Goal: Task Accomplishment & Management: Complete application form

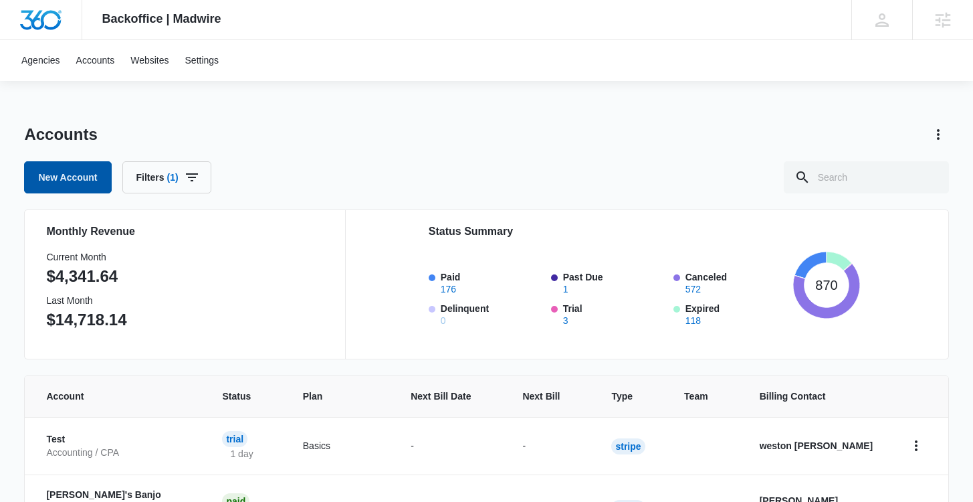
click at [51, 180] on link "New Account" at bounding box center [67, 177] width 87 height 32
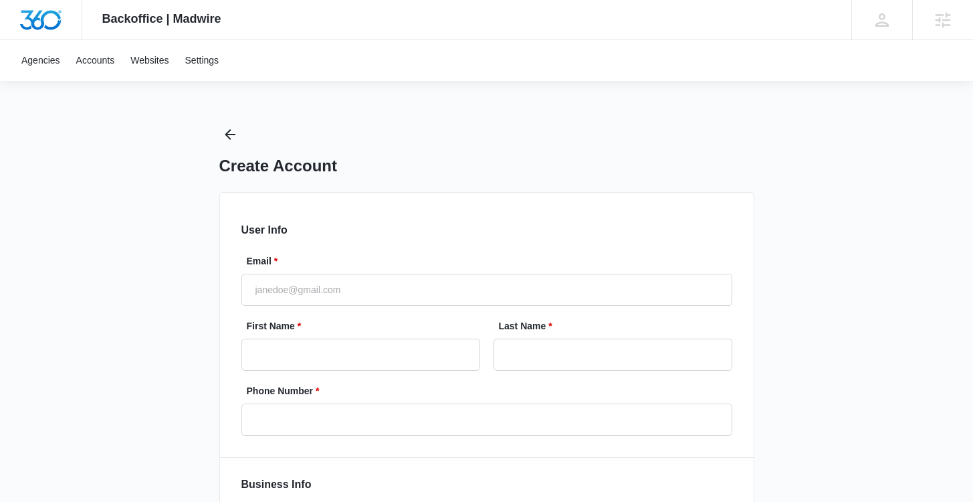
select select "US"
select select "America/New_York"
click at [287, 290] on input "Email *" at bounding box center [486, 290] width 491 height 32
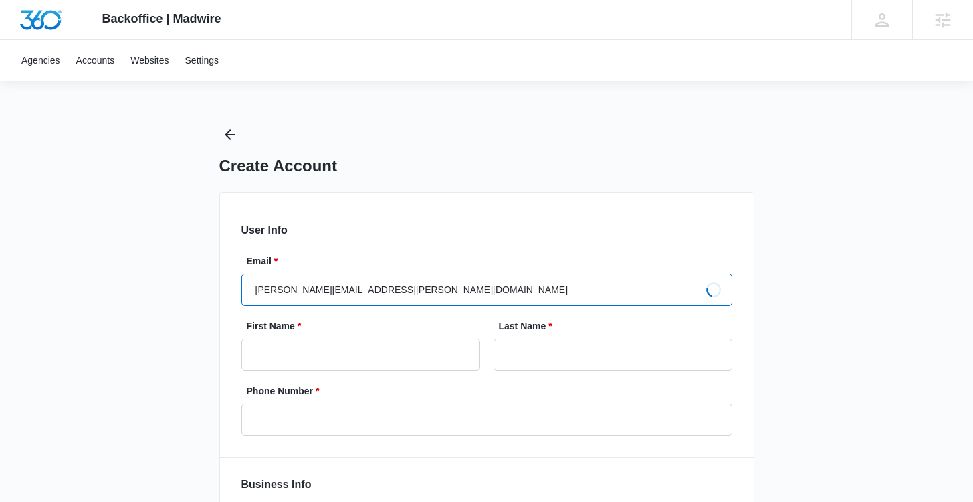
click at [340, 288] on input "richard.mayor+BCSUPtesting@madwire.com" at bounding box center [486, 290] width 491 height 32
type input "richard.mayor@madwire.com"
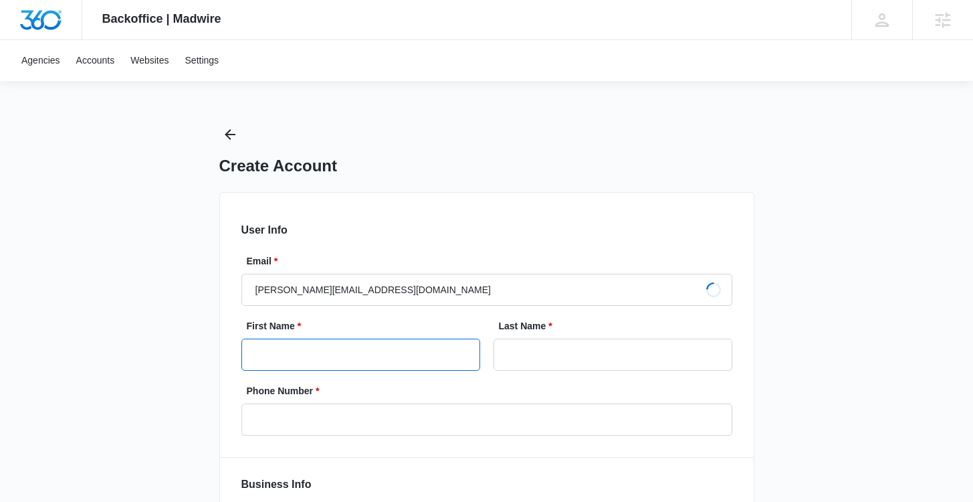
type input "Richardds"
type input "Mayors"
type input "(908) 210-9411"
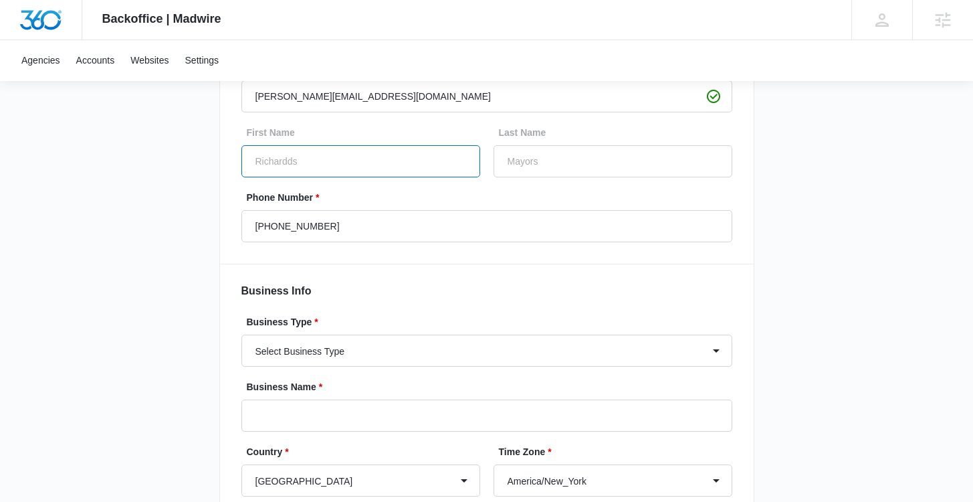
scroll to position [259, 0]
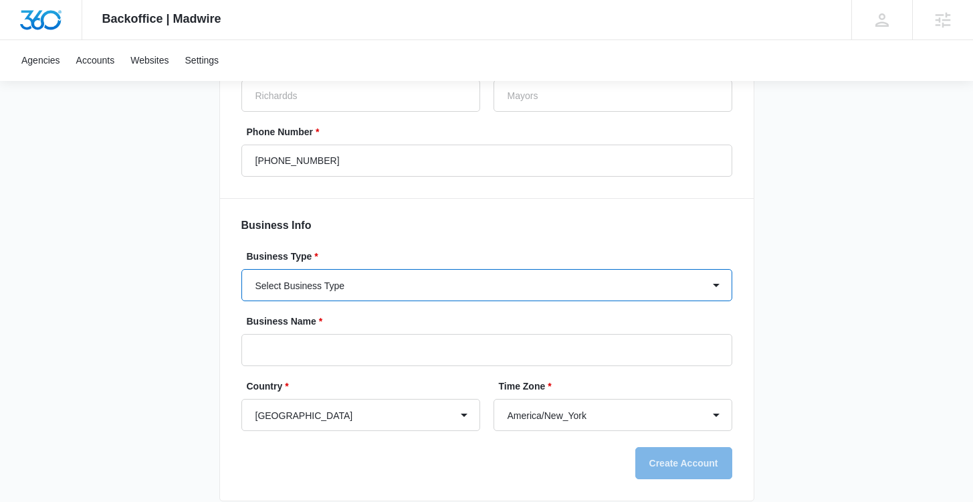
click at [354, 292] on select "Select Business Type Accounting / CPA Accounting/CPA Ashley Furniture Smart Sta…" at bounding box center [486, 285] width 491 height 32
select select "65"
click at [241, 269] on select "Select Business Type Accounting / CPA Accounting/CPA Ashley Furniture Smart Sta…" at bounding box center [486, 285] width 491 height 32
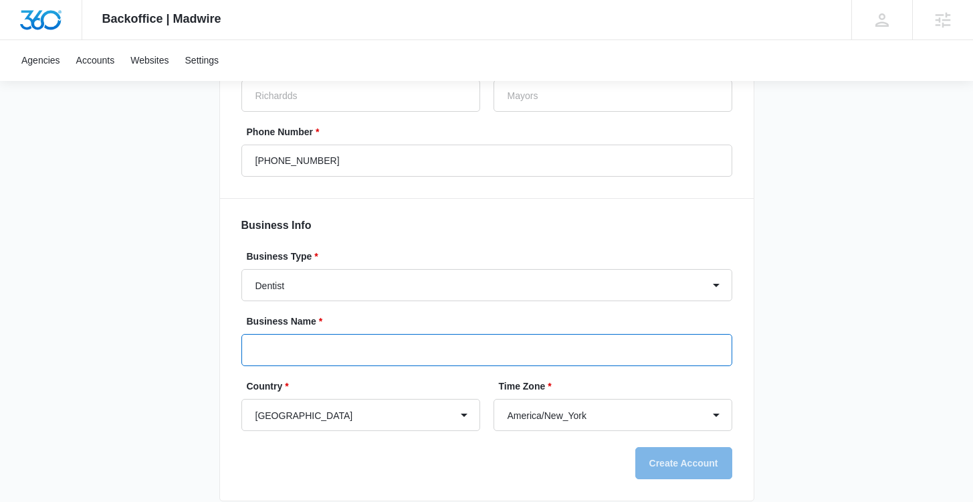
click at [325, 350] on input "Business Name *" at bounding box center [486, 350] width 491 height 32
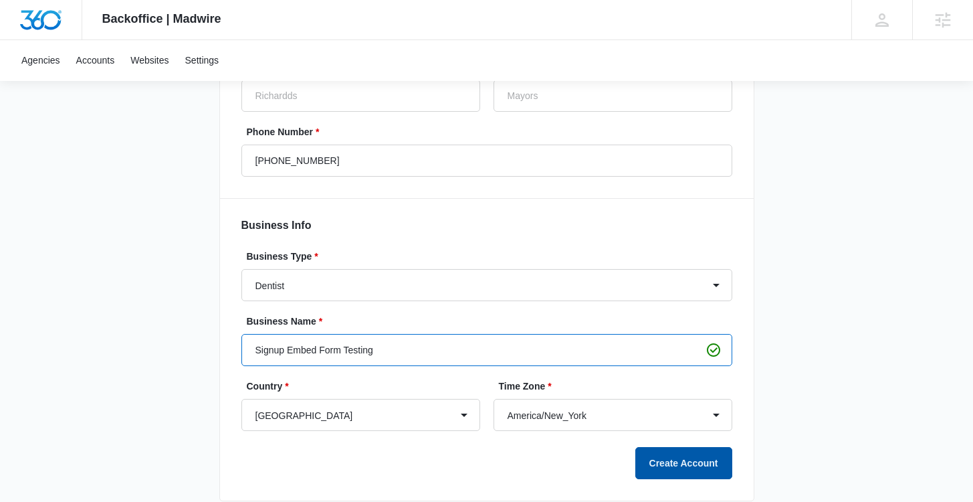
type input "Signup Embed Form Testing"
drag, startPoint x: 653, startPoint y: 455, endPoint x: 655, endPoint y: 449, distance: 6.8
click at [653, 455] on button "Create Account" at bounding box center [683, 463] width 97 height 32
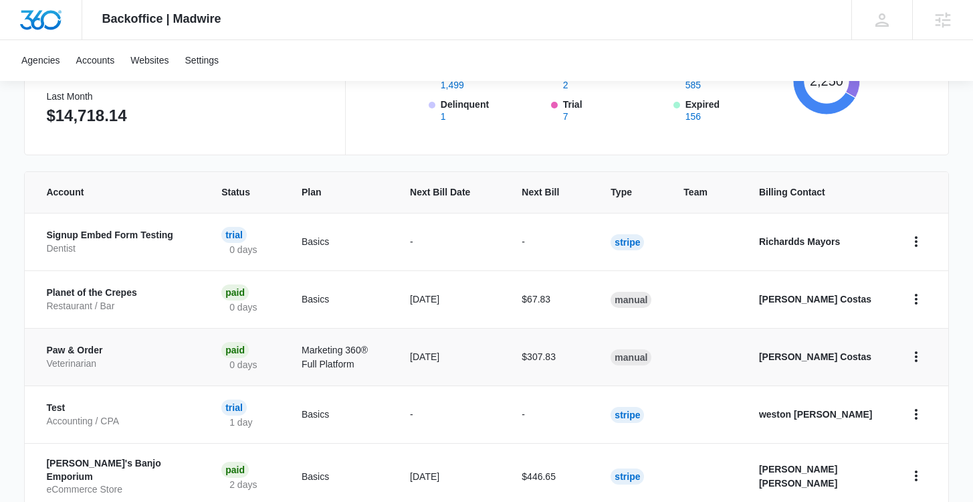
scroll to position [118, 0]
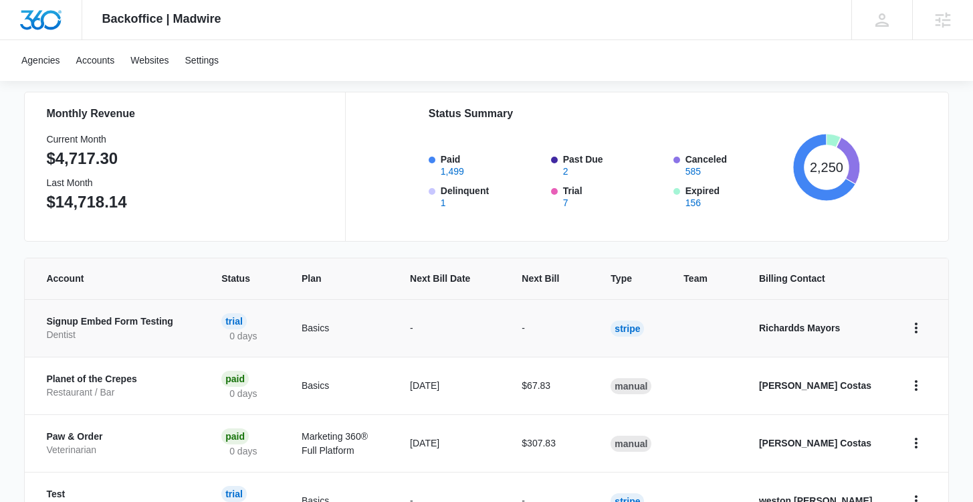
click at [99, 316] on p "Signup Embed Form Testing" at bounding box center [117, 321] width 143 height 13
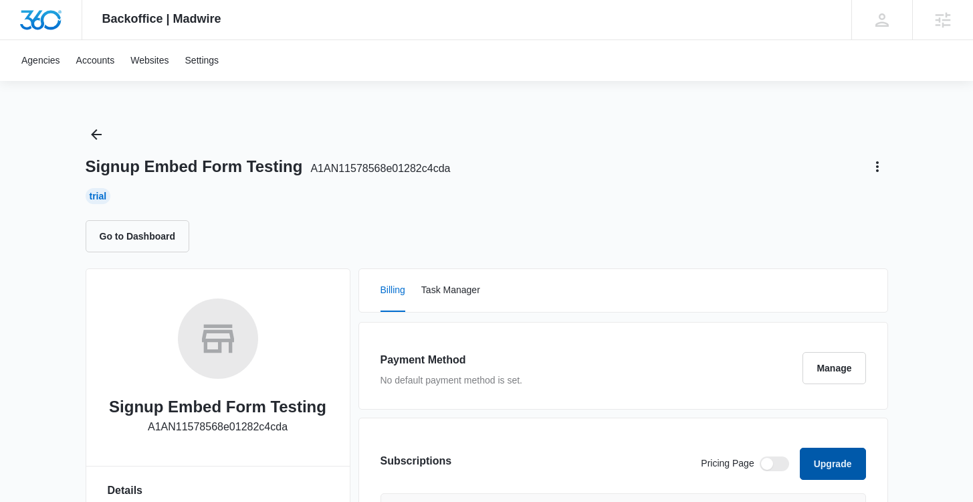
click at [827, 461] on button "Upgrade" at bounding box center [833, 463] width 66 height 32
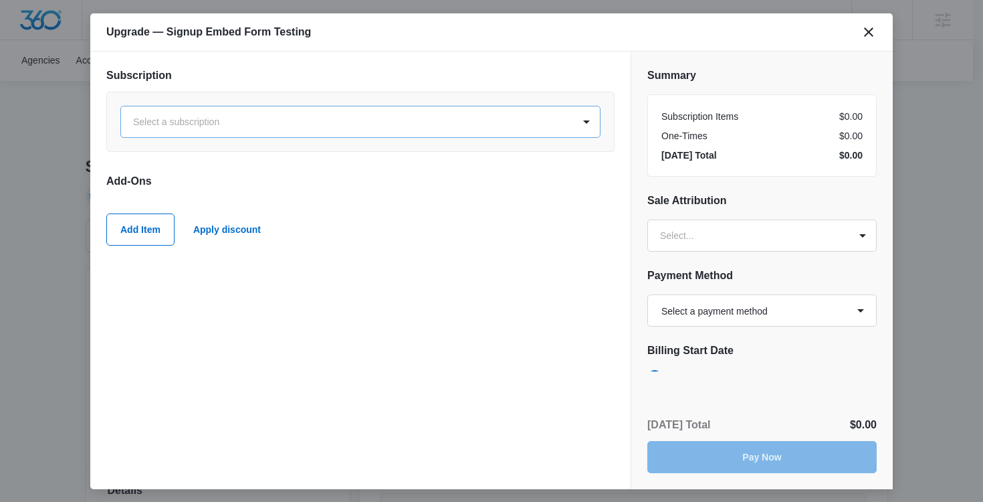
click at [198, 126] on div at bounding box center [344, 122] width 423 height 17
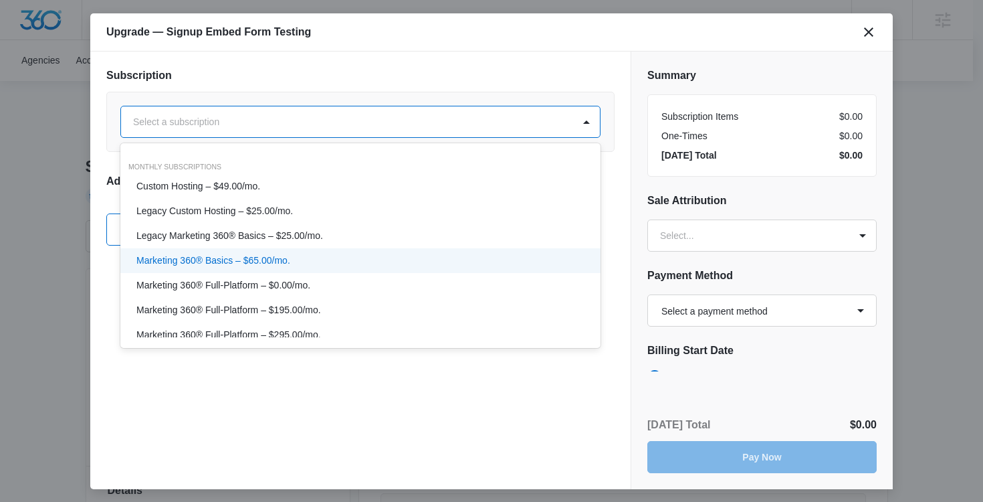
click at [251, 255] on p "Marketing 360® Basics – $65.00/mo." at bounding box center [213, 260] width 154 height 14
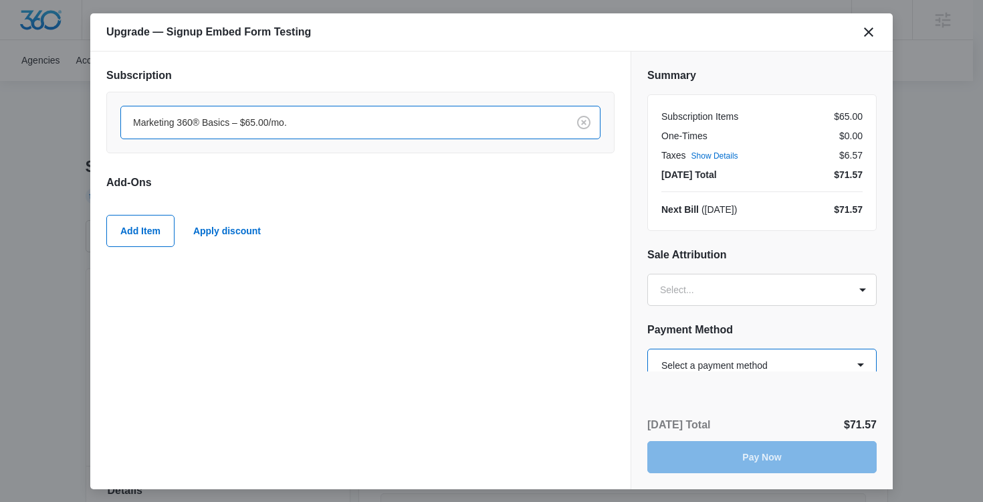
click at [784, 363] on select "Select a payment method Visa ending in 1111 Visa ending in 1111 Visa ending in …" at bounding box center [761, 364] width 229 height 32
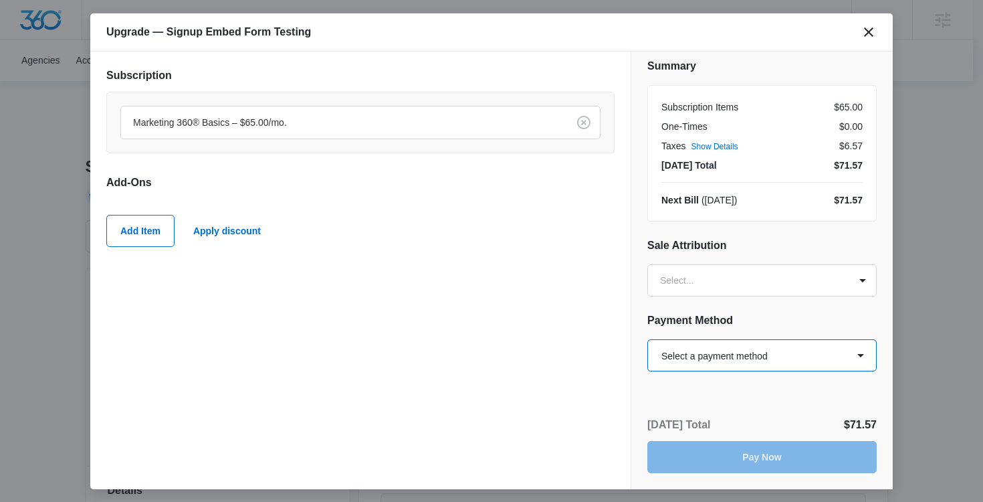
select select "pm_1RREmVA4n8RTgNjUKzio8Pm3"
click at [647, 339] on select "Select a payment method Visa ending in 1111 Visa ending in 1111 Visa ending in …" at bounding box center [761, 355] width 229 height 32
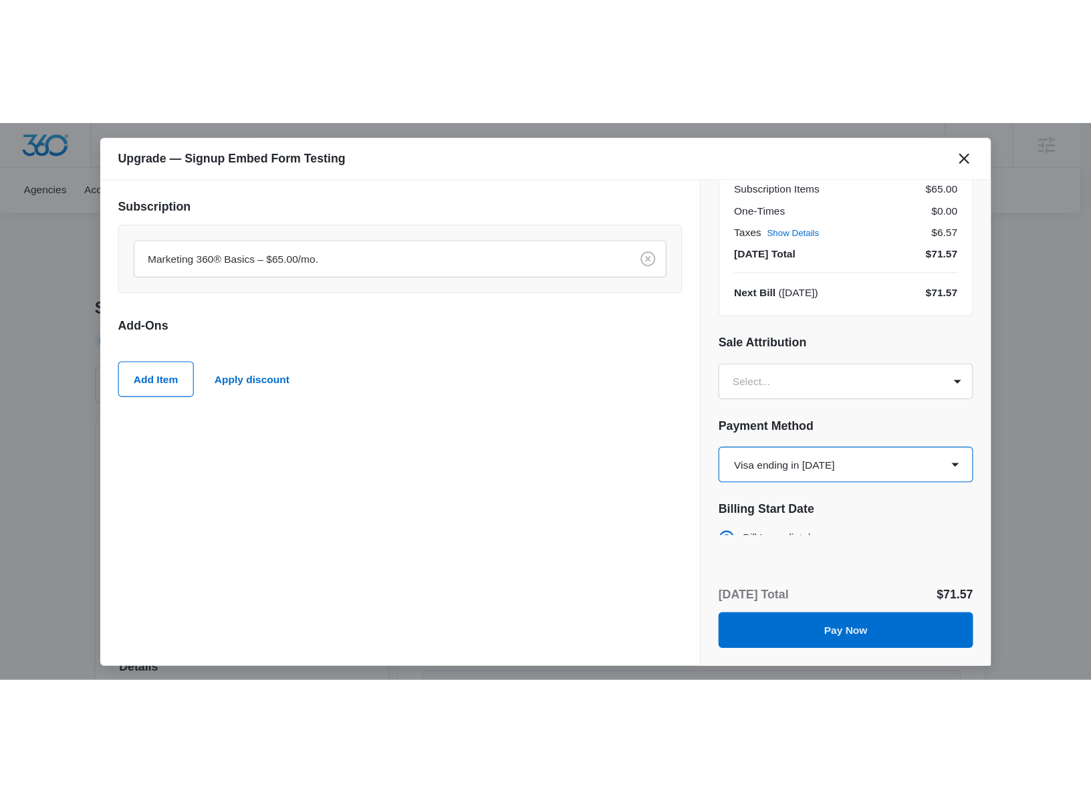
scroll to position [96, 0]
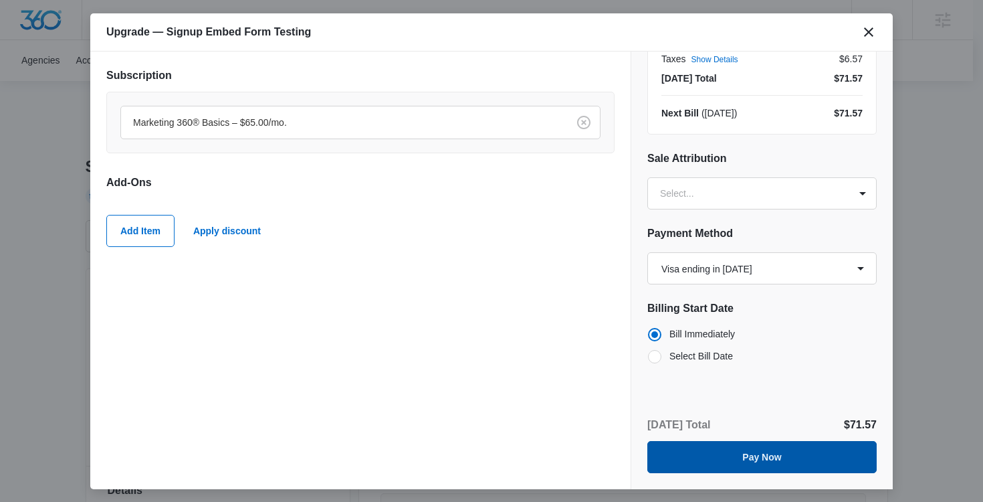
click at [744, 457] on button "Pay Now" at bounding box center [761, 457] width 229 height 32
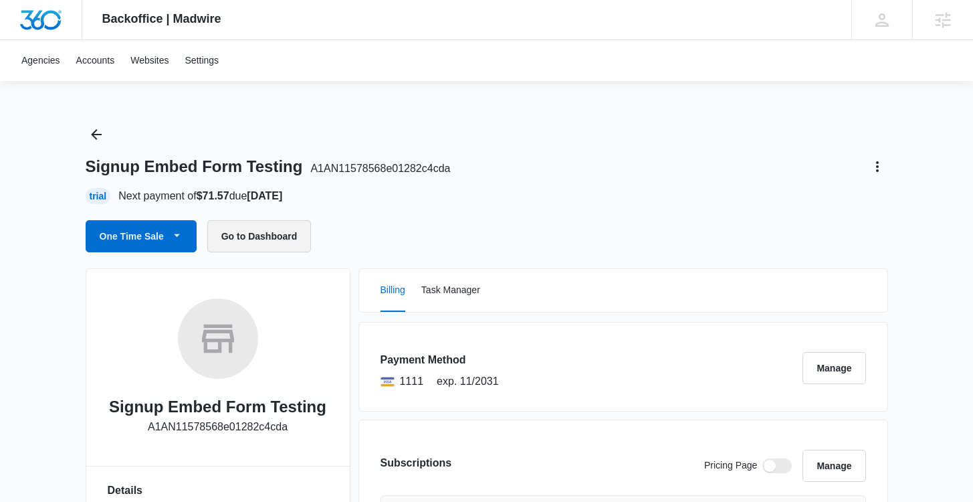
click at [245, 237] on button "Go to Dashboard" at bounding box center [259, 236] width 104 height 32
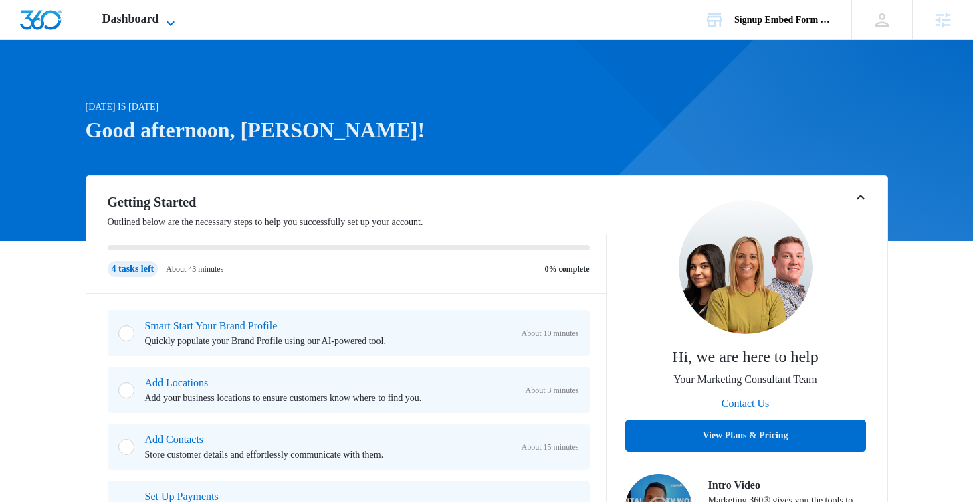
click at [113, 15] on span "Dashboard" at bounding box center [130, 19] width 57 height 14
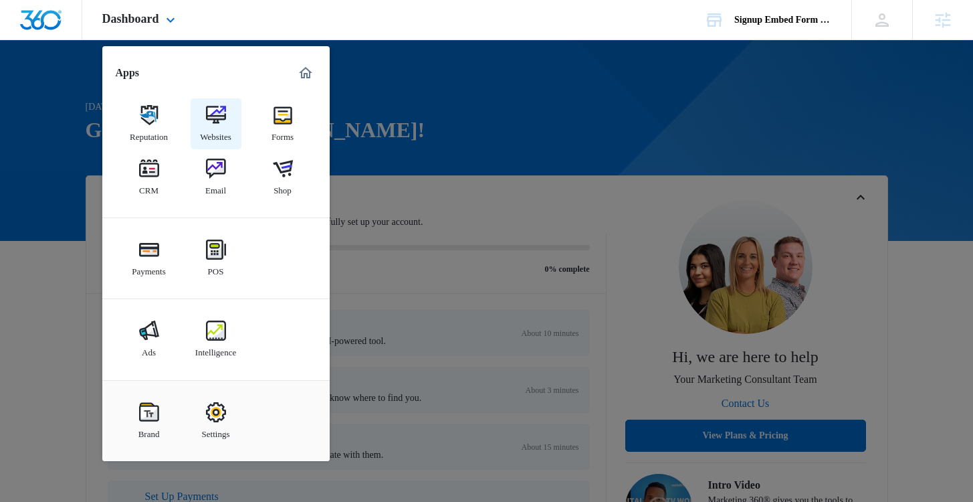
click at [229, 118] on link "Websites" at bounding box center [216, 123] width 51 height 51
